Goal: Information Seeking & Learning: Learn about a topic

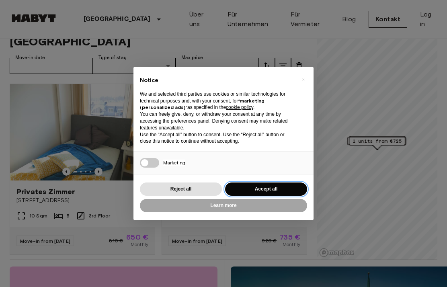
click at [278, 196] on button "Accept all" at bounding box center [266, 189] width 82 height 13
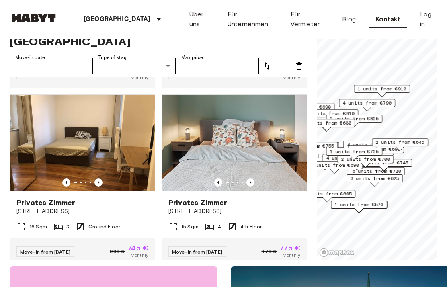
scroll to position [352, 0]
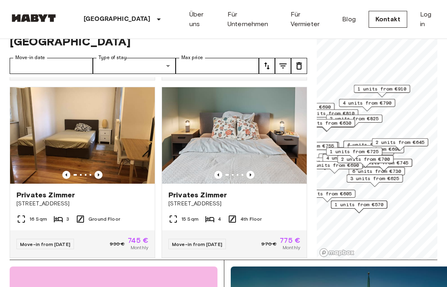
click at [307, 150] on img at bounding box center [234, 135] width 145 height 97
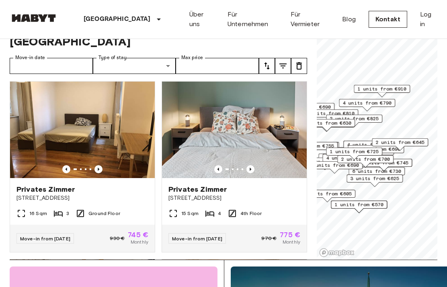
scroll to position [60, 0]
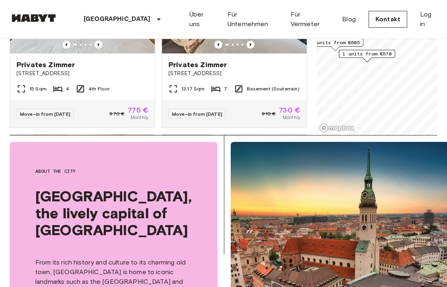
scroll to position [164, 0]
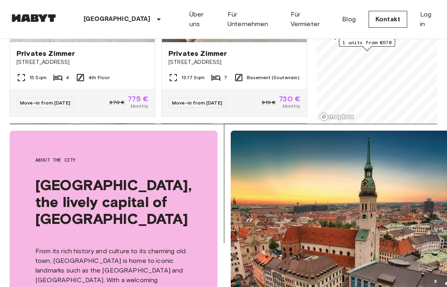
click at [281, 142] on img at bounding box center [234, 172] width 145 height 97
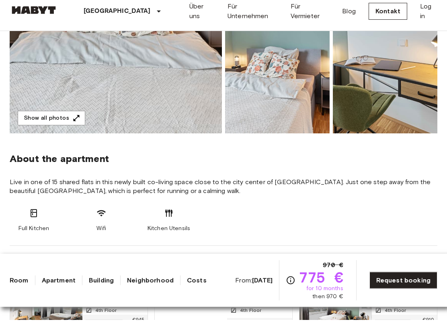
scroll to position [209, 0]
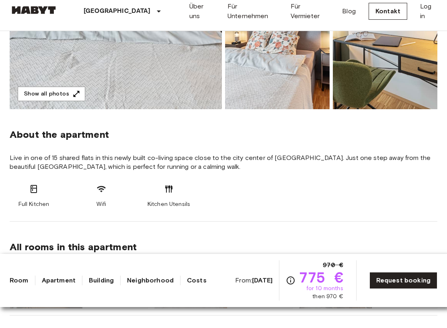
click at [55, 284] on link "Apartment" at bounding box center [59, 288] width 34 height 10
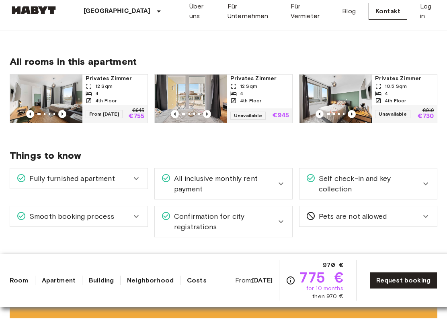
scroll to position [401, 0]
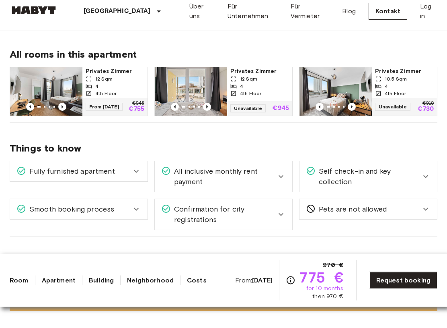
click at [126, 98] on div "4th Floor" at bounding box center [115, 101] width 59 height 7
